Goal: Task Accomplishment & Management: Complete application form

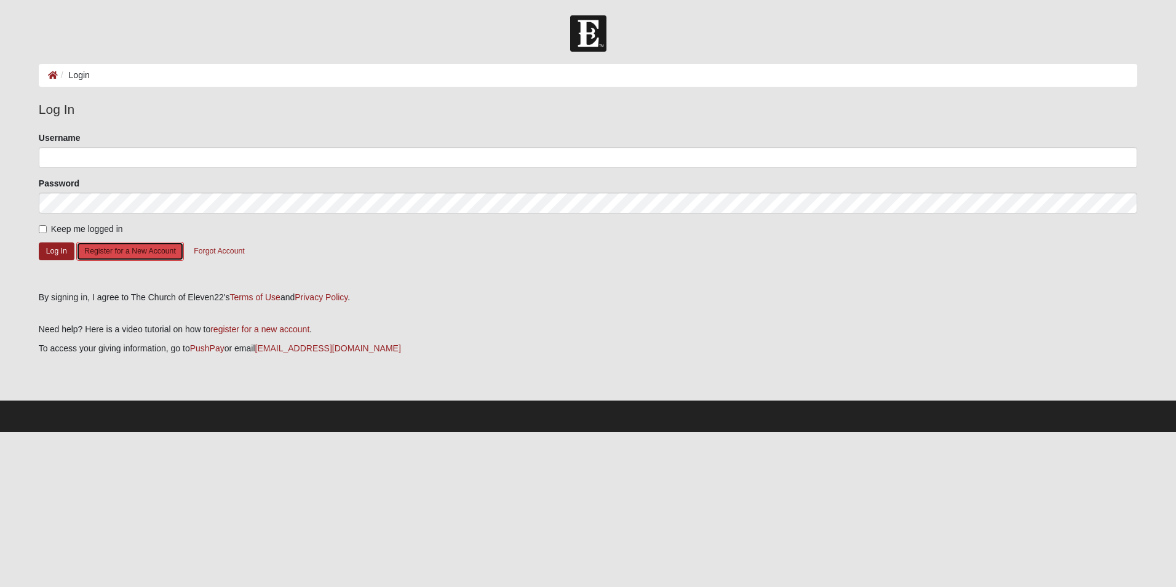
click at [128, 253] on button "Register for a New Account" at bounding box center [129, 251] width 107 height 19
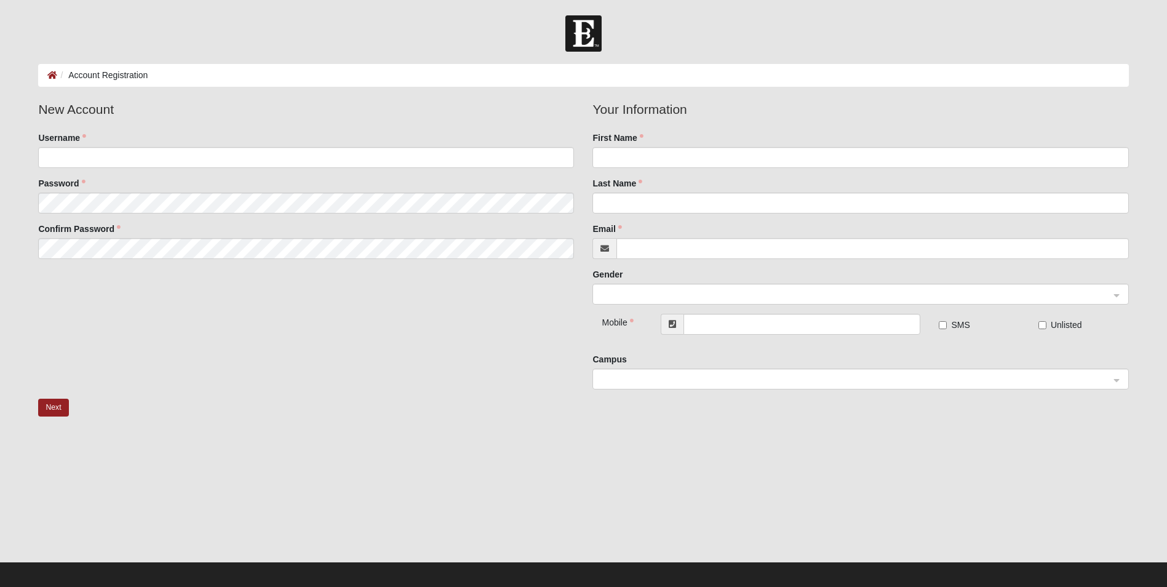
click at [1113, 381] on div at bounding box center [860, 379] width 535 height 21
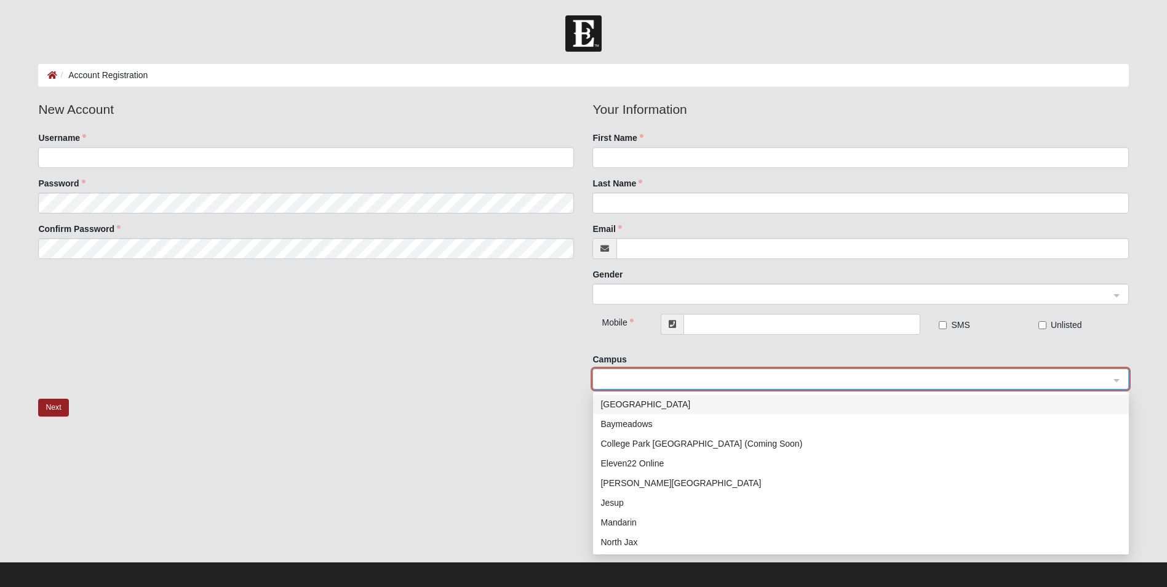
click at [1113, 381] on div at bounding box center [860, 379] width 535 height 21
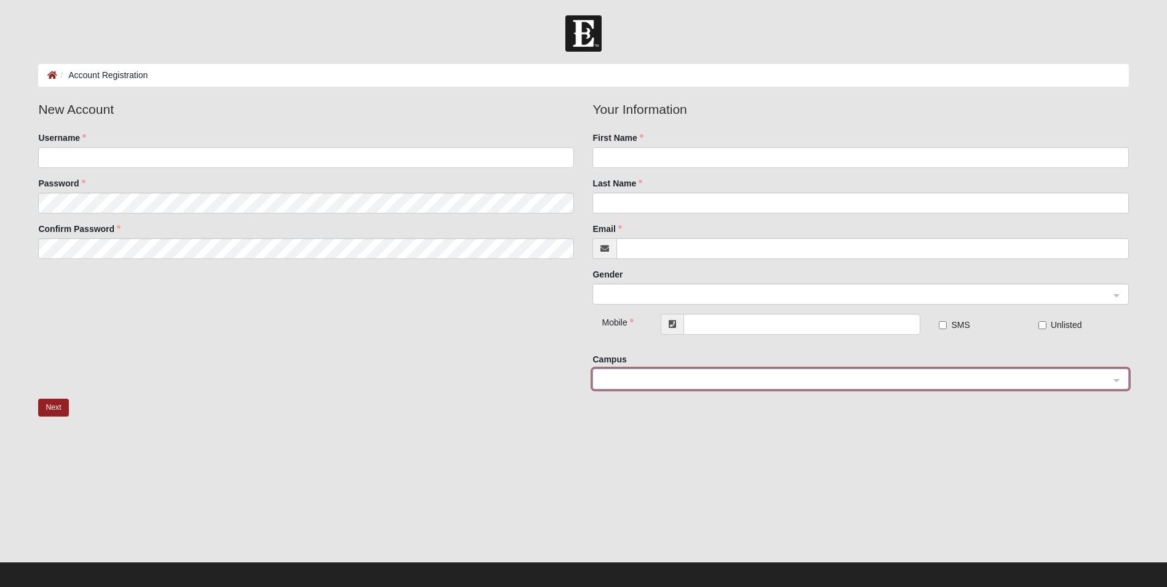
click at [287, 412] on div "Next" at bounding box center [583, 419] width 1109 height 40
